Goal: Task Accomplishment & Management: Use online tool/utility

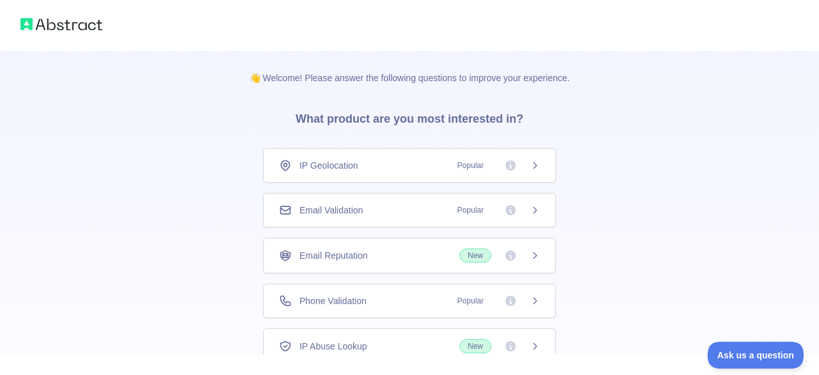
click at [655, 194] on div "👋 Welcome! Please answer the following questions to improve your experience. Wh…" at bounding box center [409, 235] width 819 height 470
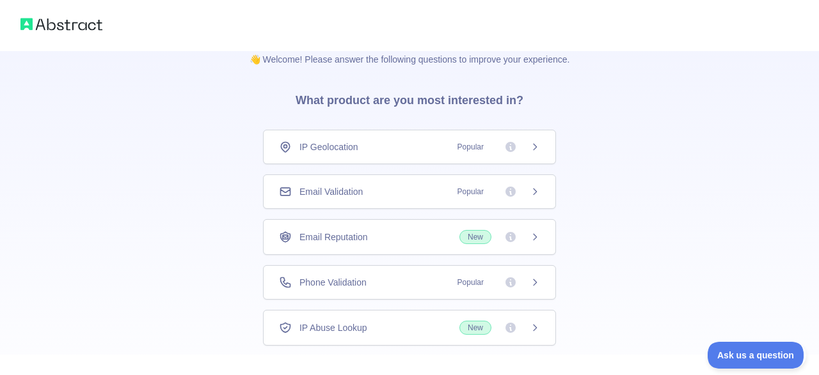
scroll to position [8, 0]
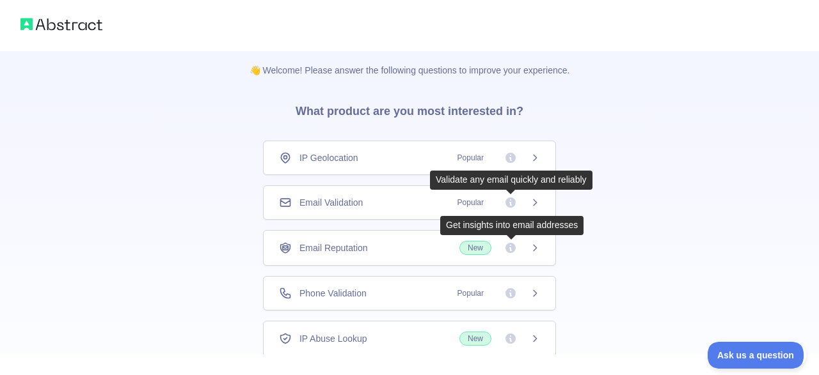
click at [505, 196] on div "Email Validation Popular" at bounding box center [409, 202] width 293 height 35
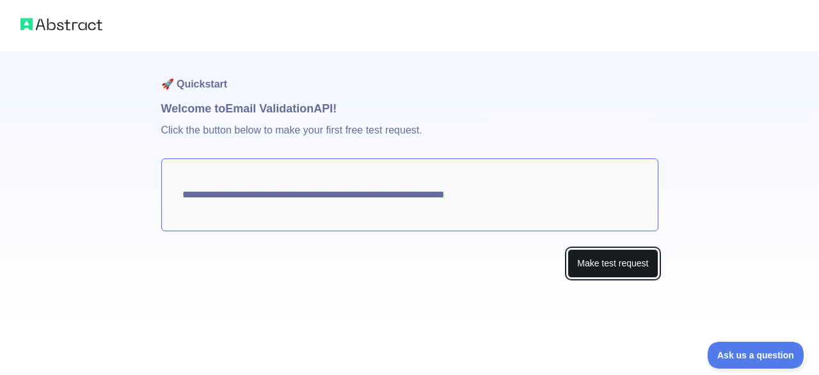
click at [585, 265] on button "Make test request" at bounding box center [612, 263] width 90 height 29
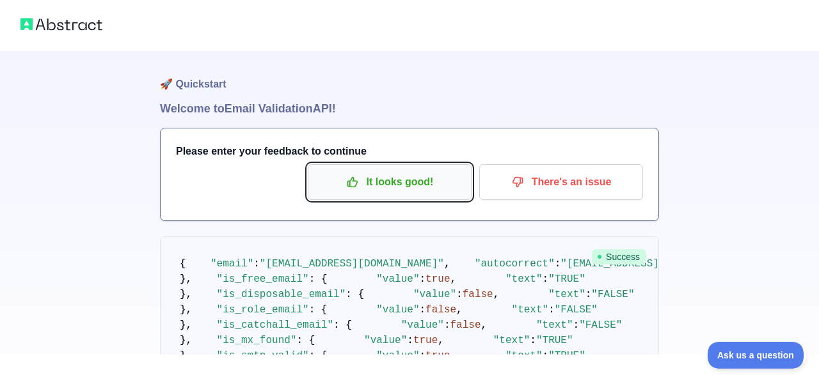
click at [370, 187] on p "It looks good!" at bounding box center [389, 182] width 145 height 22
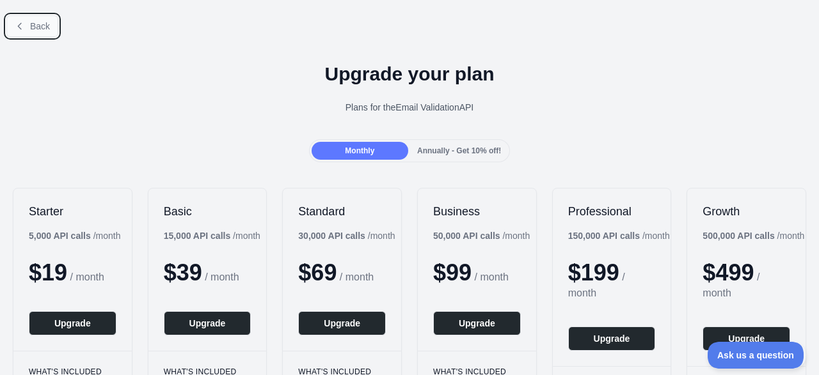
click at [25, 29] on button "Back" at bounding box center [32, 26] width 52 height 22
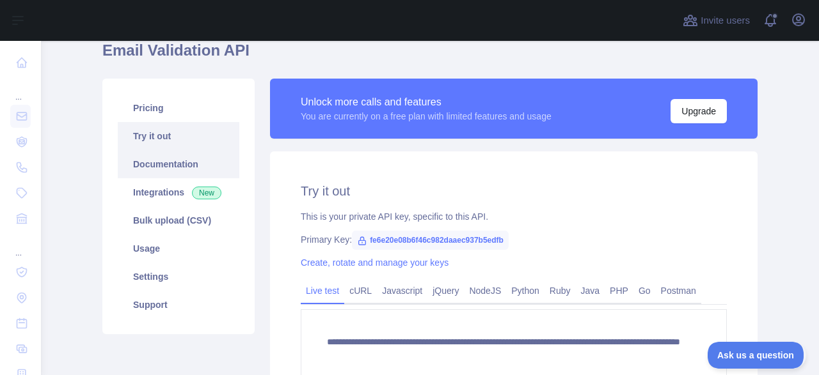
scroll to position [54, 0]
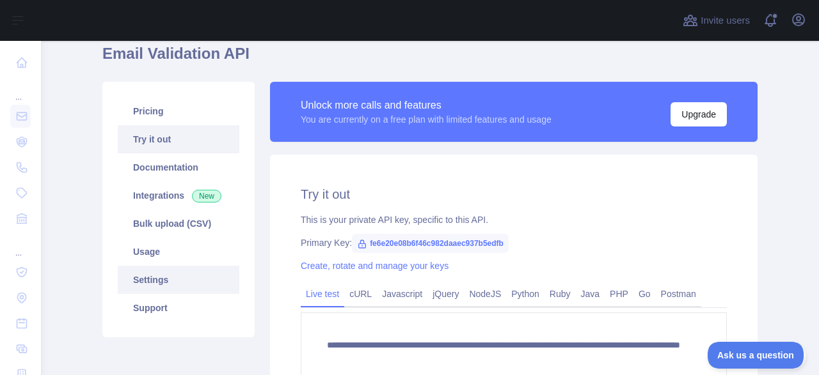
click at [169, 280] on link "Settings" at bounding box center [179, 280] width 122 height 28
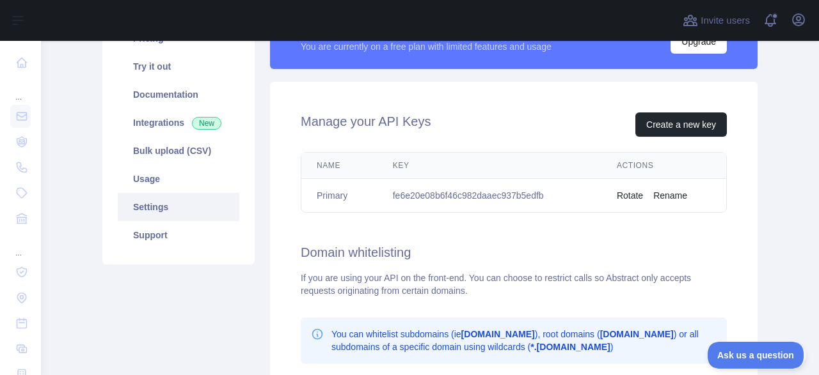
scroll to position [161, 0]
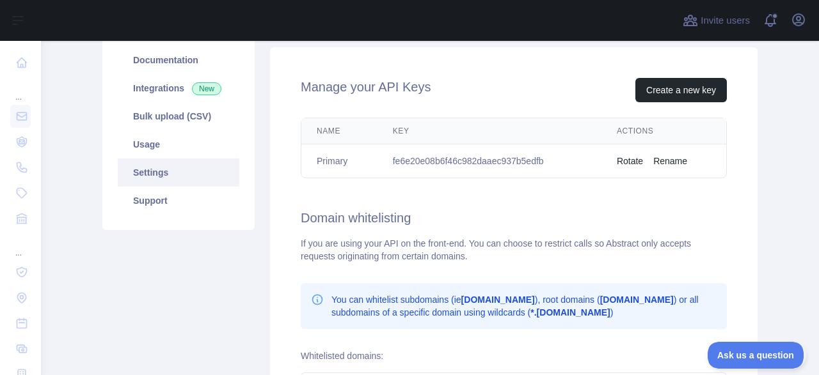
click at [525, 175] on td "fe6e20e08b6f46c982daaec937b5edfb" at bounding box center [489, 162] width 224 height 34
click at [522, 172] on td "fe6e20e08b6f46c982daaec937b5edfb" at bounding box center [489, 162] width 224 height 34
click at [532, 165] on td "fe6e20e08b6f46c982daaec937b5edfb" at bounding box center [489, 162] width 224 height 34
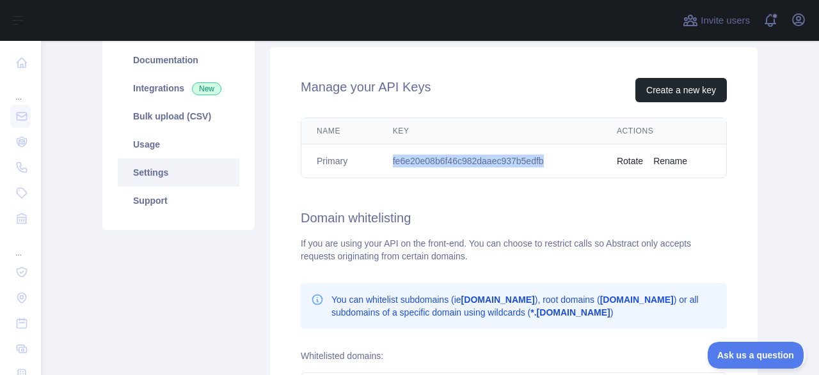
click at [532, 165] on td "fe6e20e08b6f46c982daaec937b5edfb" at bounding box center [489, 162] width 224 height 34
copy td "fe6e20e08b6f46c982daaec937b5edfb"
click at [457, 154] on td "fe6e20e08b6f46c982daaec937b5edfb" at bounding box center [489, 162] width 224 height 34
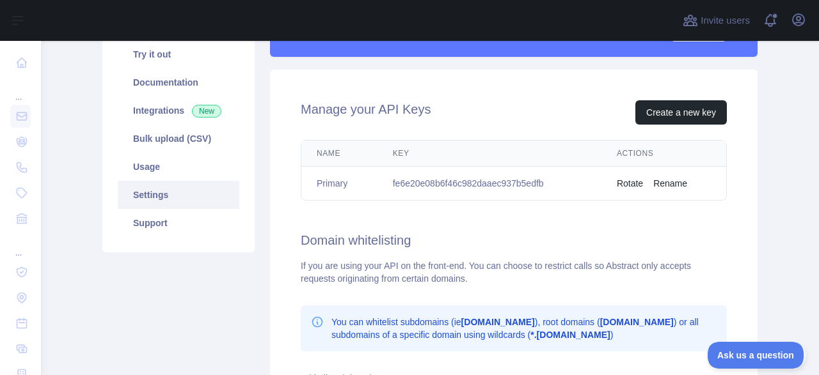
scroll to position [170, 0]
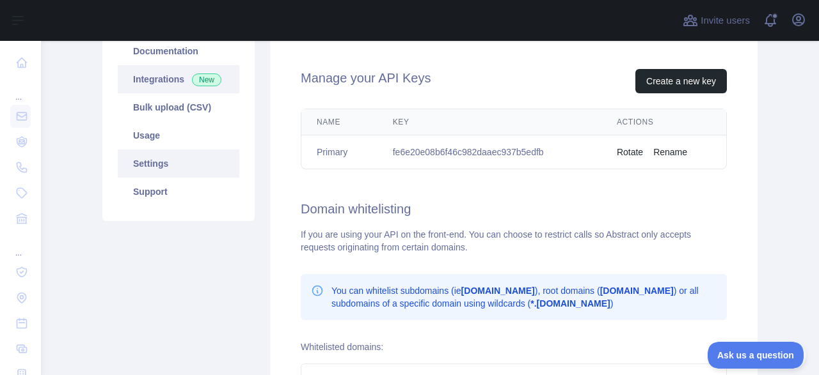
click at [178, 80] on link "Integrations New" at bounding box center [179, 79] width 122 height 28
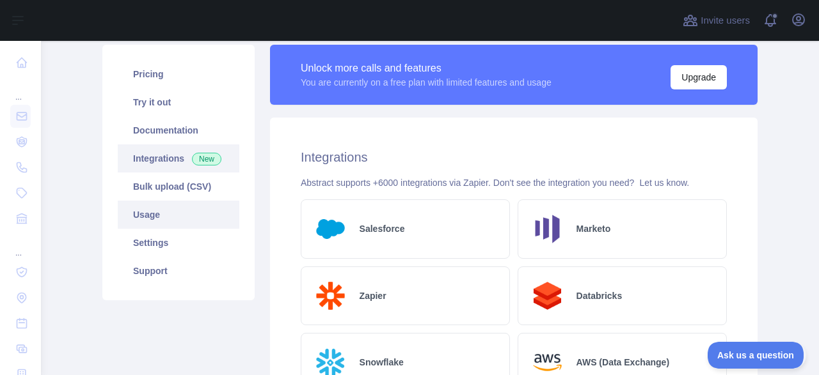
scroll to position [107, 0]
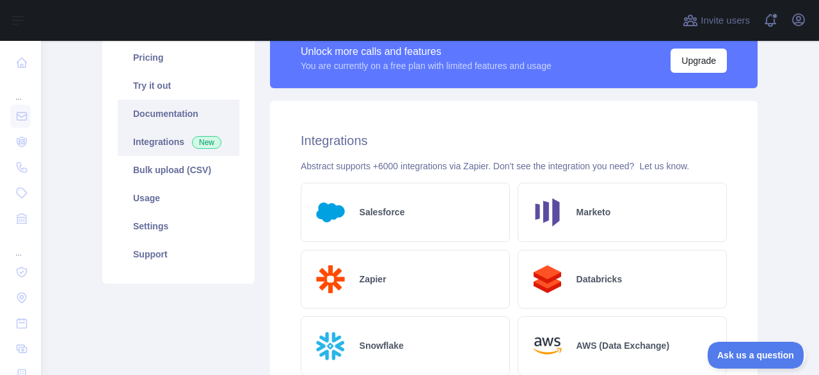
click at [173, 115] on link "Documentation" at bounding box center [179, 114] width 122 height 28
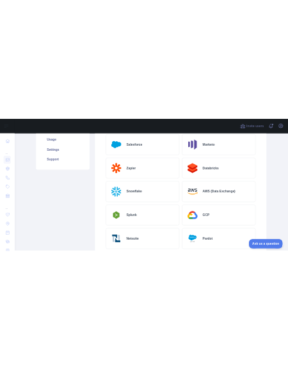
scroll to position [0, 0]
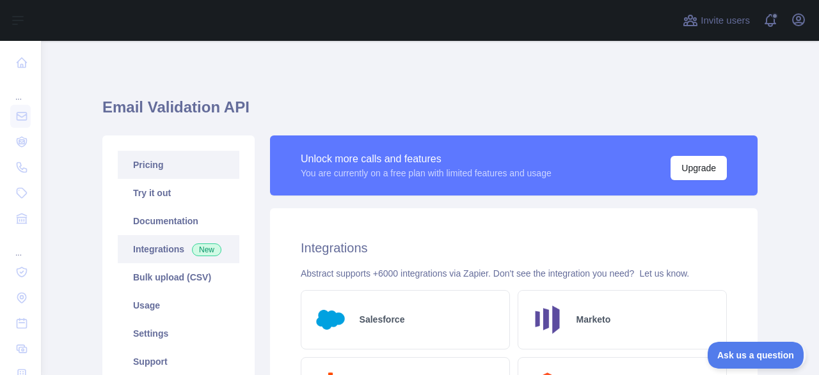
click at [171, 168] on link "Pricing" at bounding box center [179, 165] width 122 height 28
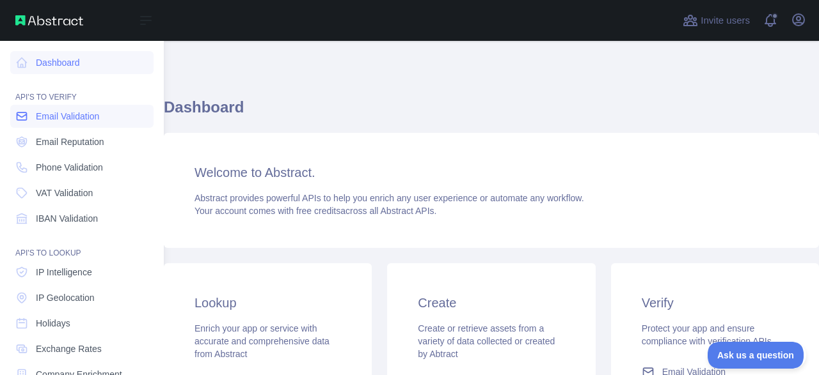
click at [84, 122] on span "Email Validation" at bounding box center [67, 116] width 63 height 13
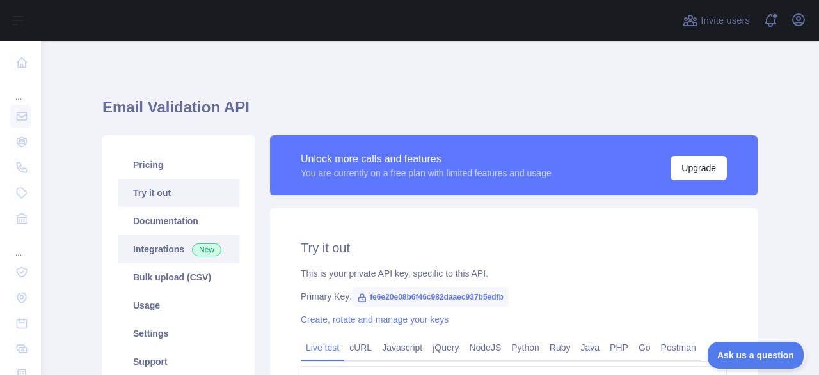
click at [229, 235] on link "Integrations New" at bounding box center [179, 249] width 122 height 28
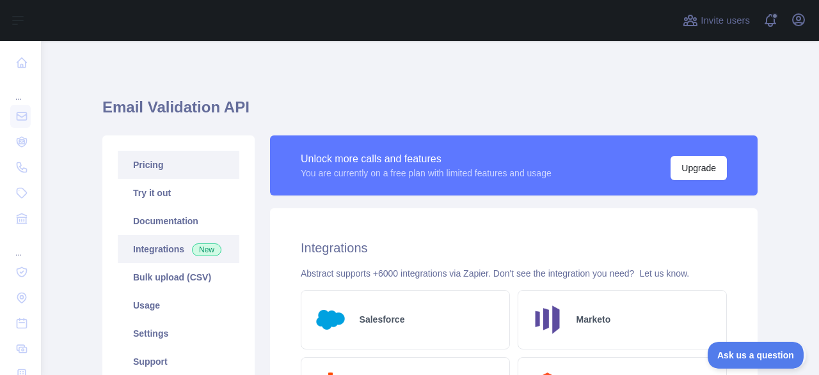
click at [172, 168] on link "Pricing" at bounding box center [179, 165] width 122 height 28
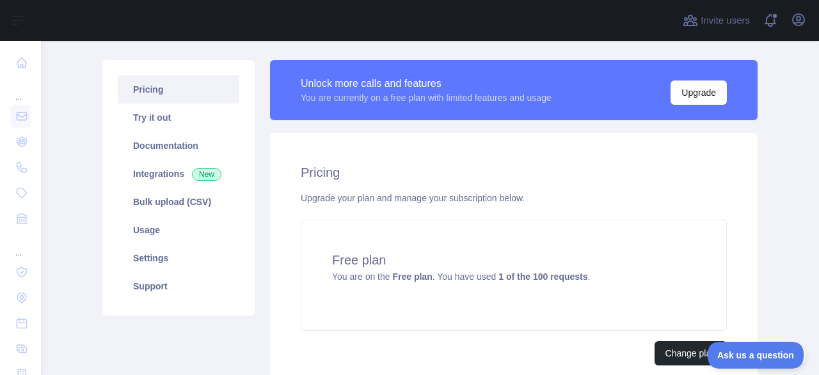
scroll to position [191, 0]
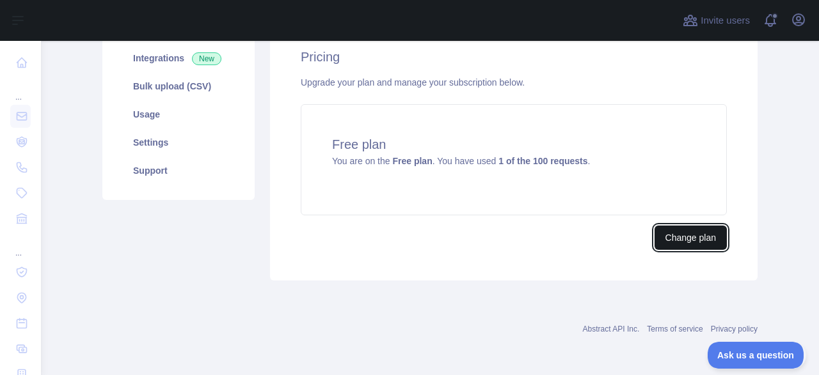
click at [717, 231] on button "Change plan" at bounding box center [690, 238] width 72 height 24
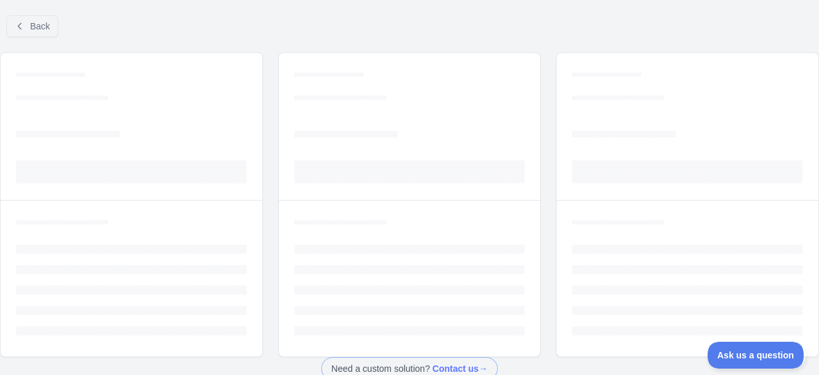
scroll to position [111, 0]
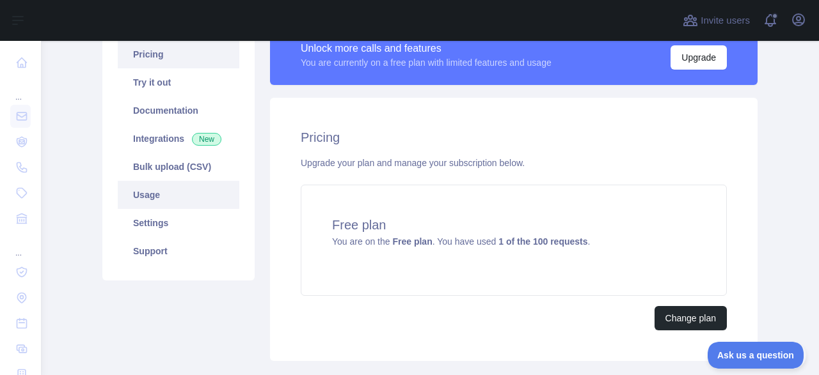
click at [178, 191] on link "Usage" at bounding box center [179, 195] width 122 height 28
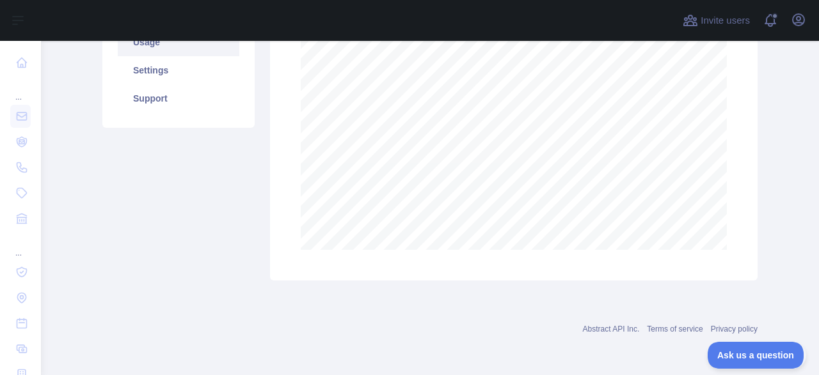
scroll to position [102, 0]
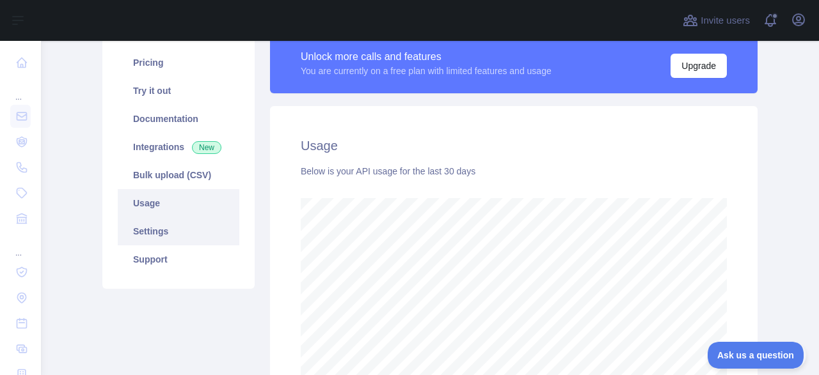
click at [195, 224] on link "Settings" at bounding box center [179, 231] width 122 height 28
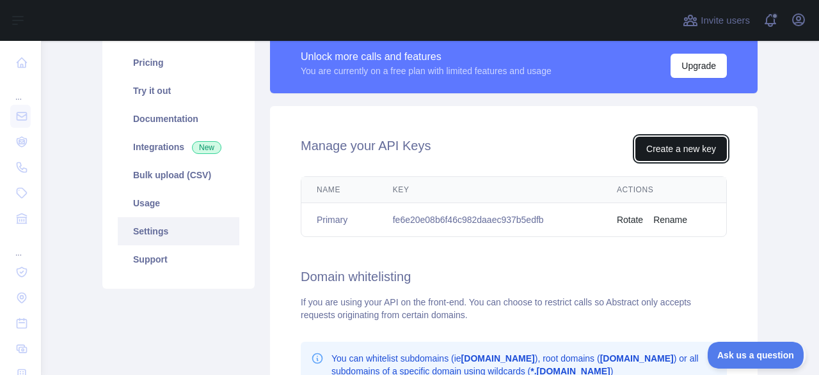
click at [646, 155] on button "Create a new key" at bounding box center [680, 149] width 91 height 24
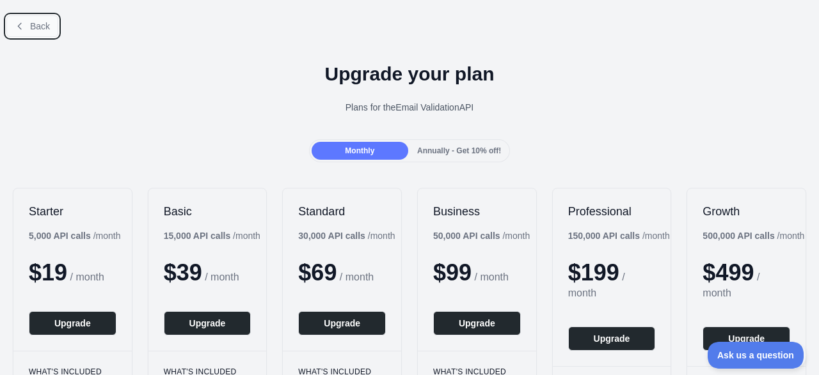
click at [27, 33] on button "Back" at bounding box center [32, 26] width 52 height 22
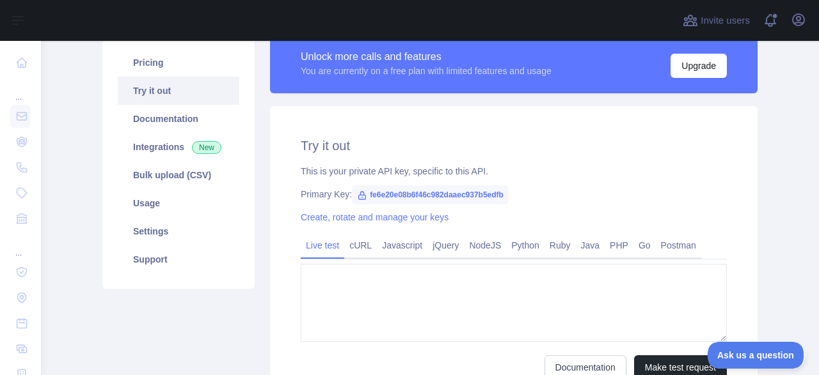
type textarea "**********"
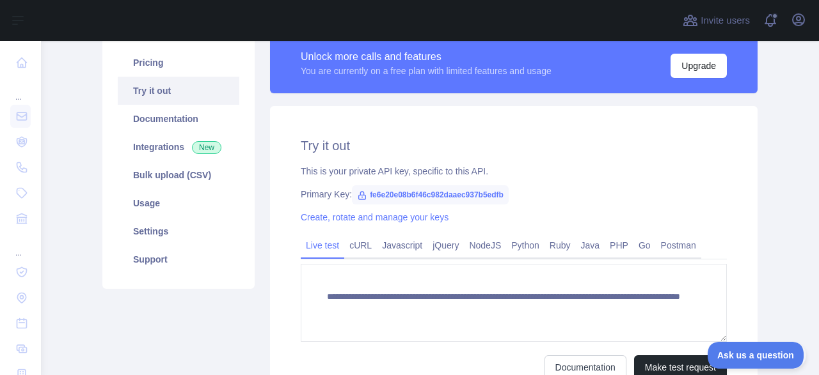
click at [484, 204] on span "fe6e20e08b6f46c982daaec937b5edfb" at bounding box center [430, 194] width 157 height 19
copy span "fe6e20e08b6f46c982daaec937b5edfb"
